Goal: Information Seeking & Learning: Learn about a topic

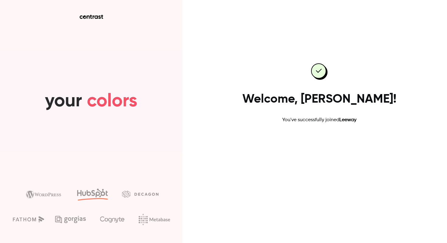
click at [320, 144] on link "Go to dashboard" at bounding box center [319, 143] width 52 height 15
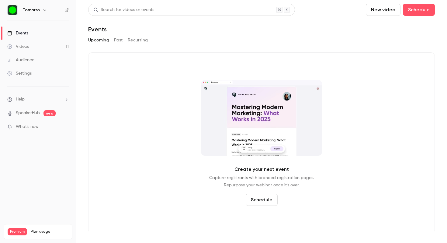
click at [44, 12] on icon "button" at bounding box center [44, 10] width 5 height 5
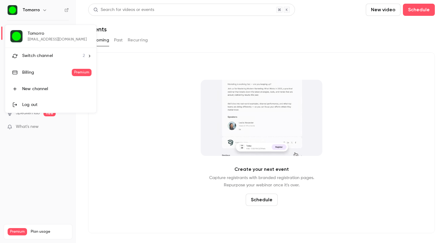
click at [43, 9] on div at bounding box center [223, 121] width 447 height 243
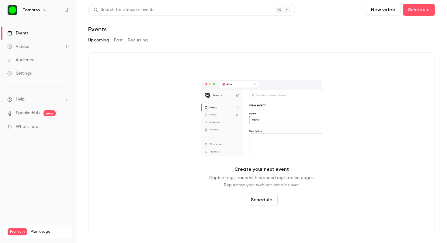
click at [55, 126] on p "What's new" at bounding box center [33, 126] width 52 height 6
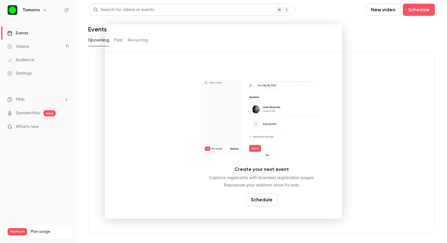
click at [90, 158] on div at bounding box center [223, 121] width 447 height 243
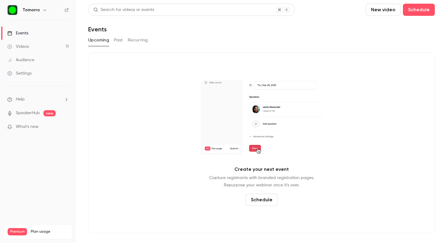
click at [60, 47] on link "Videos 11" at bounding box center [38, 46] width 76 height 13
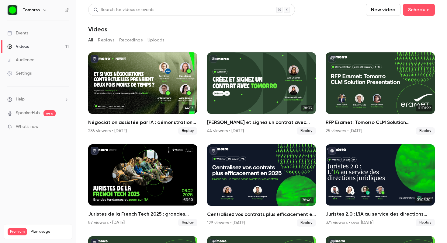
click at [248, 42] on div "All Replays Recordings Uploads" at bounding box center [261, 40] width 346 height 10
click at [254, 35] on section "Search for videos or events New video Schedule Videos All Replays Recordings Up…" at bounding box center [261, 121] width 346 height 235
